Goal: Navigation & Orientation: Find specific page/section

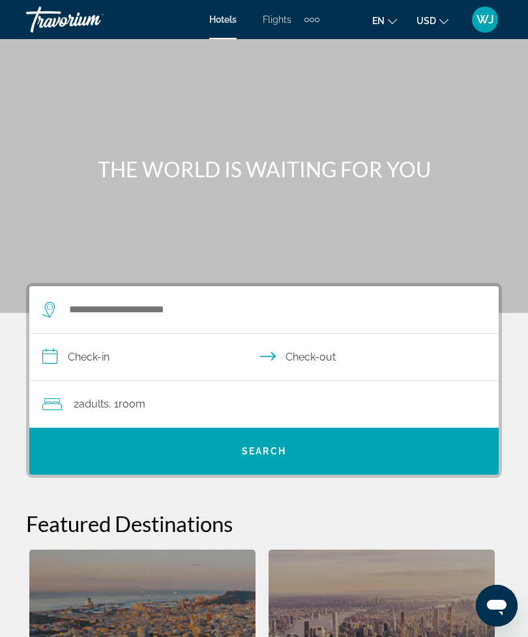
click at [484, 21] on span "WJ" at bounding box center [485, 19] width 18 height 13
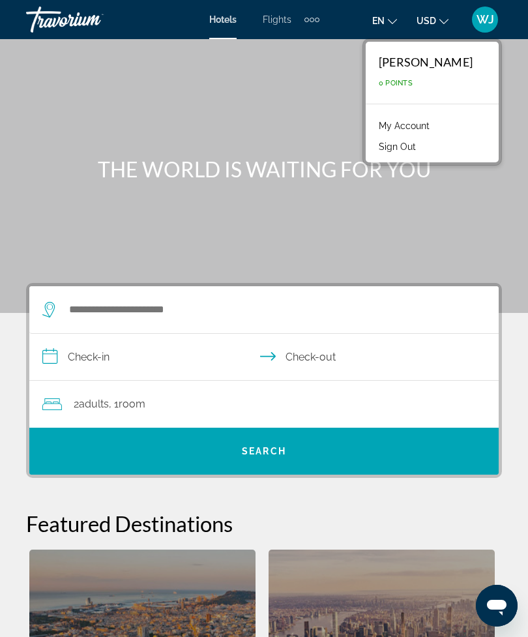
click at [413, 86] on span "0 Points" at bounding box center [396, 83] width 34 height 8
click at [435, 126] on link "My Account" at bounding box center [404, 125] width 64 height 17
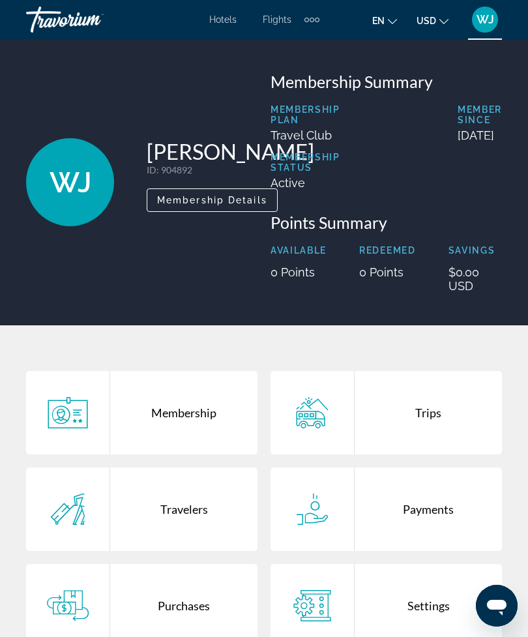
click at [381, 279] on p "0 Points" at bounding box center [387, 272] width 56 height 14
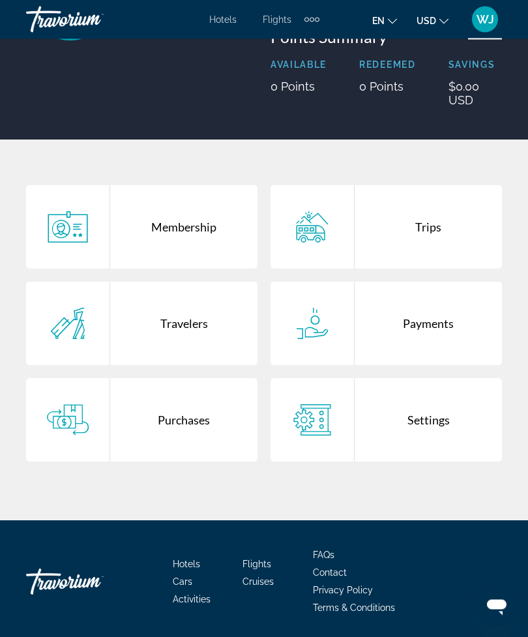
scroll to position [201, 0]
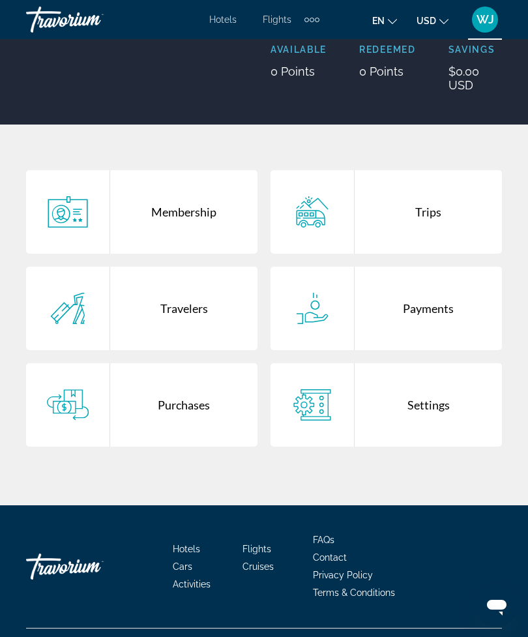
click at [173, 233] on div "Membership" at bounding box center [183, 211] width 147 height 83
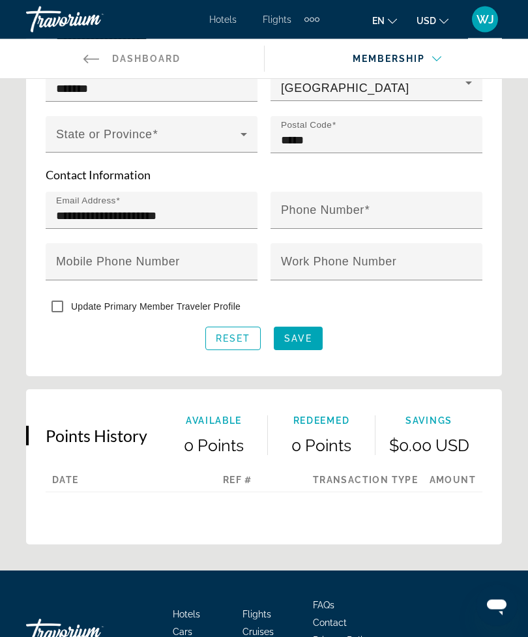
scroll to position [789, 0]
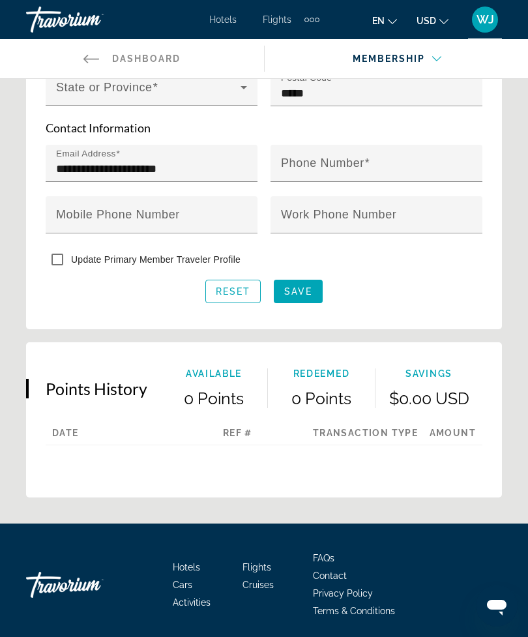
click at [204, 388] on p "0 Points" at bounding box center [213, 398] width 107 height 20
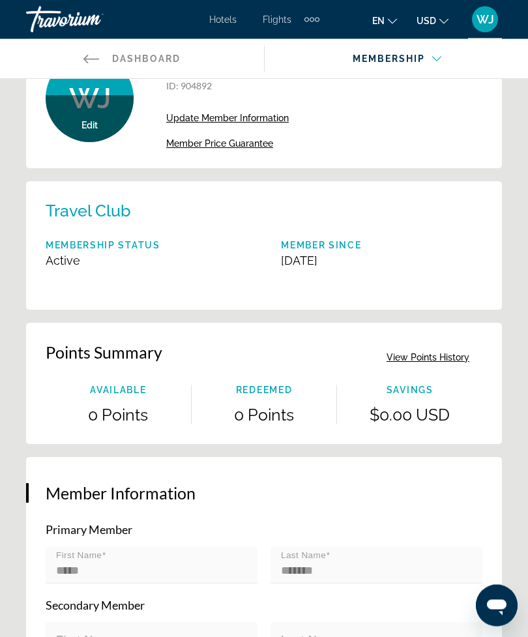
scroll to position [0, 0]
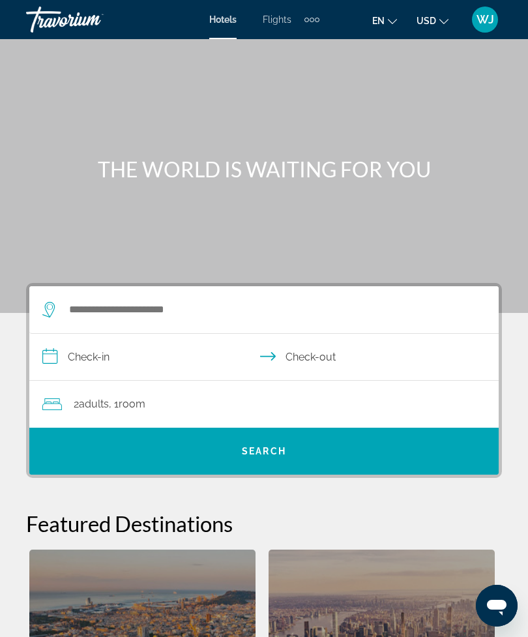
click at [477, 25] on span "WJ" at bounding box center [485, 19] width 18 height 13
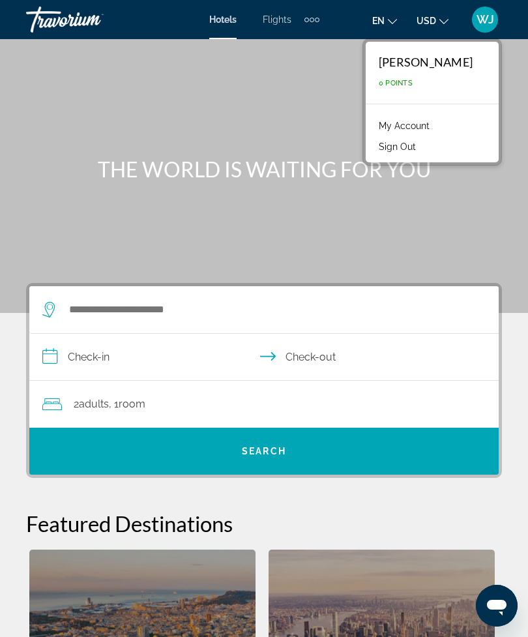
click at [327, 104] on div "Main content" at bounding box center [264, 156] width 528 height 313
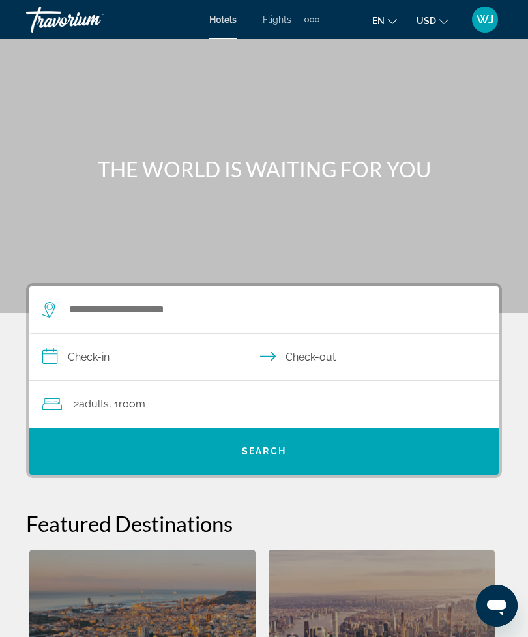
click at [217, 25] on span "Hotels" at bounding box center [222, 19] width 27 height 10
click at [382, 23] on span "en" at bounding box center [378, 21] width 12 height 10
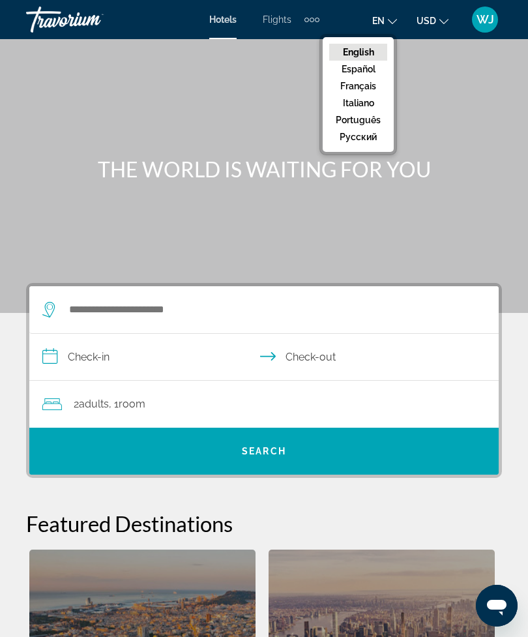
click at [436, 108] on div "Main content" at bounding box center [264, 156] width 528 height 313
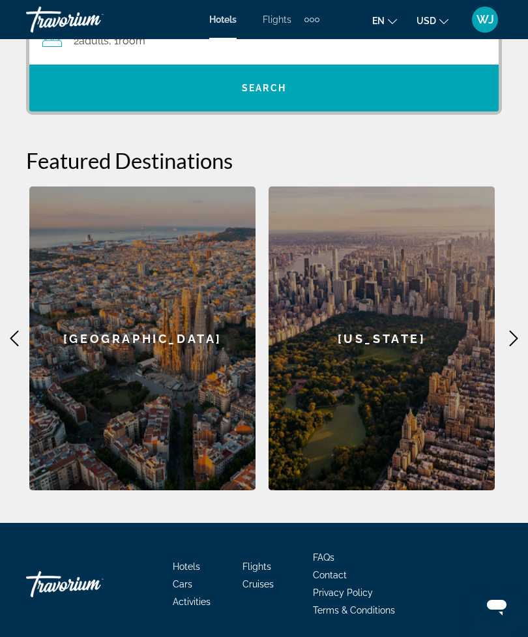
scroll to position [367, 0]
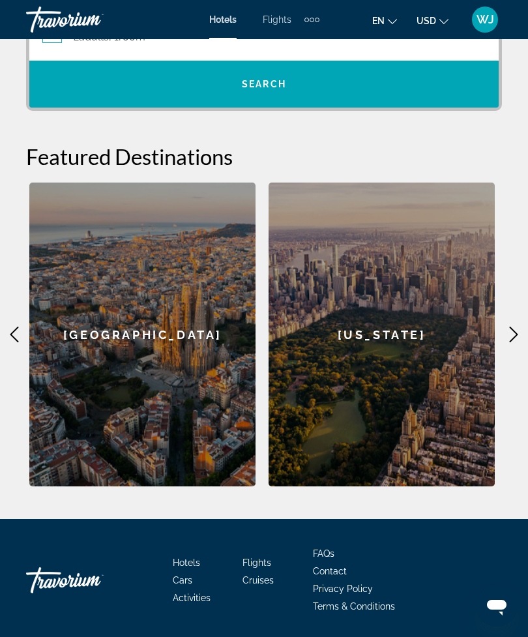
click at [519, 340] on icon "Main content" at bounding box center [514, 335] width 16 height 16
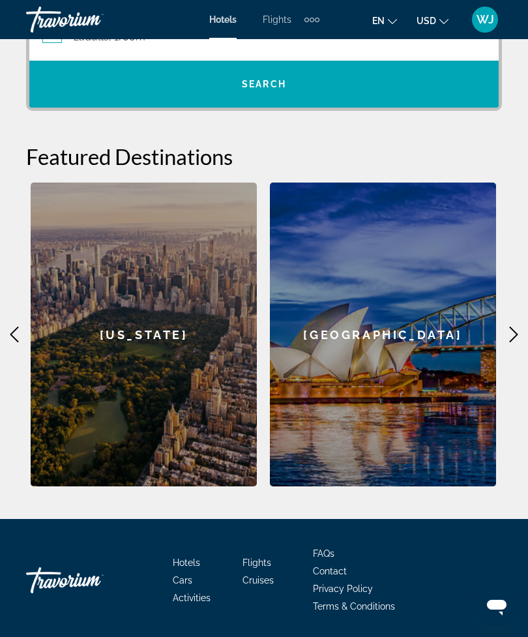
click at [507, 341] on icon "Main content" at bounding box center [514, 335] width 16 height 16
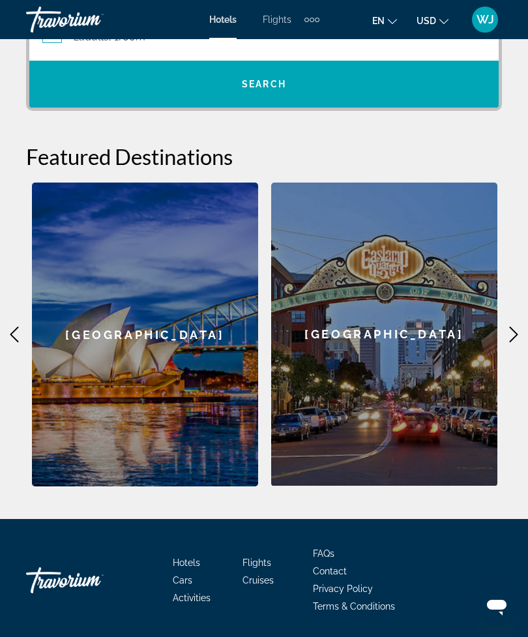
click at [520, 339] on icon "Main content" at bounding box center [514, 335] width 16 height 16
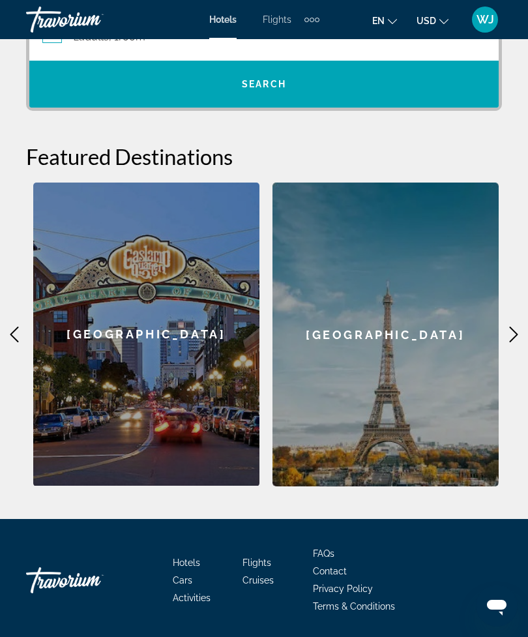
click at [512, 336] on icon "Main content" at bounding box center [514, 335] width 16 height 16
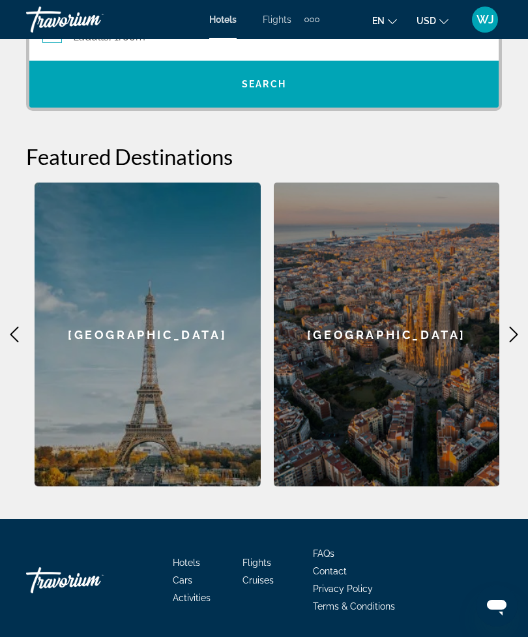
click at [512, 339] on icon "Main content" at bounding box center [514, 335] width 8 height 16
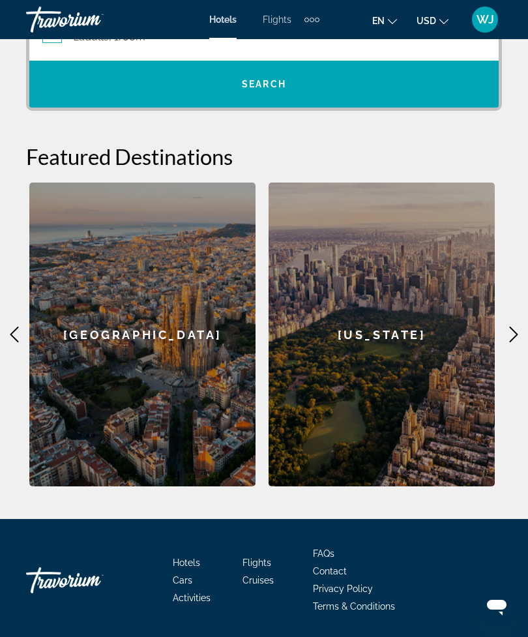
click at [509, 338] on icon "Main content" at bounding box center [514, 335] width 16 height 16
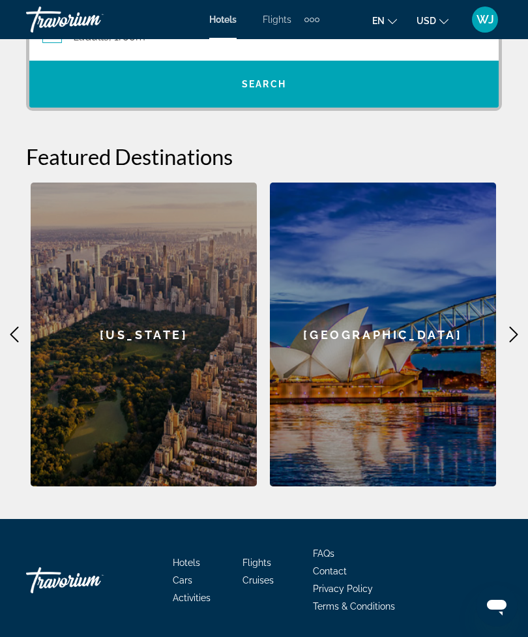
click at [509, 341] on icon "Main content" at bounding box center [514, 335] width 16 height 16
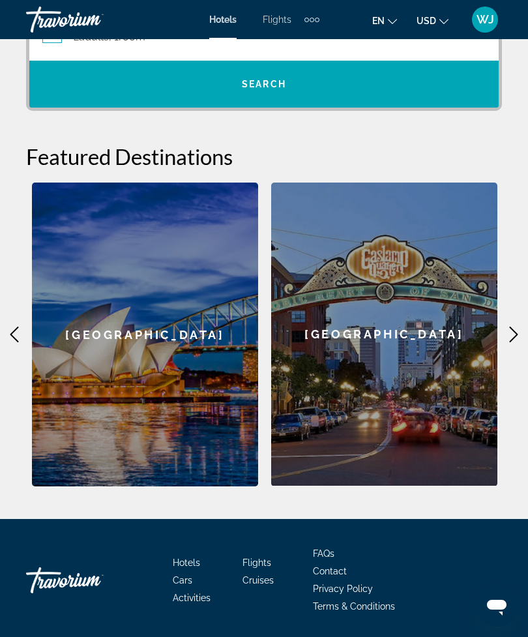
click at [514, 338] on icon "Main content" at bounding box center [514, 335] width 8 height 16
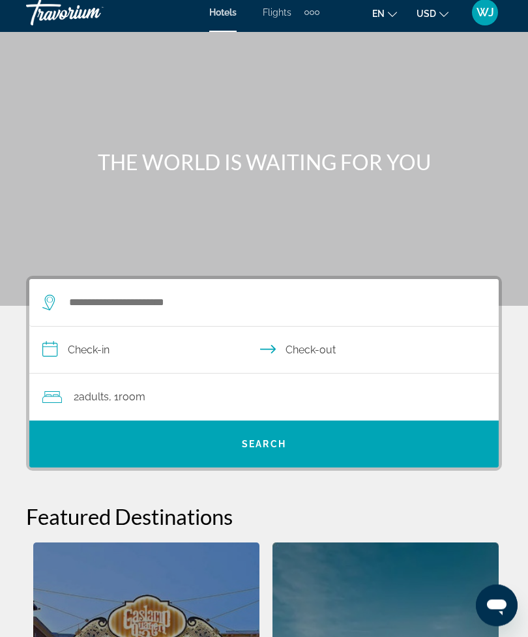
scroll to position [0, 0]
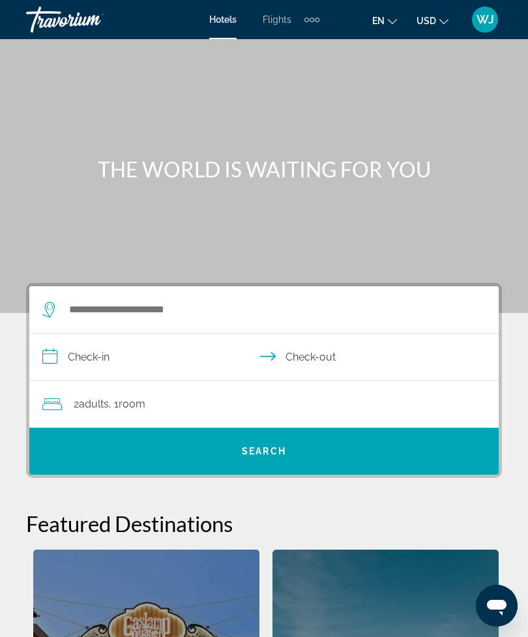
click at [480, 23] on span "WJ" at bounding box center [485, 19] width 18 height 13
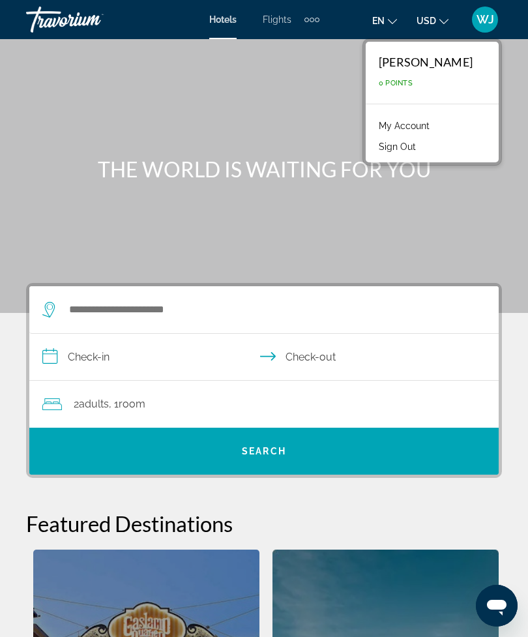
click at [326, 99] on div "Main content" at bounding box center [264, 156] width 528 height 313
